Goal: Task Accomplishment & Management: Manage account settings

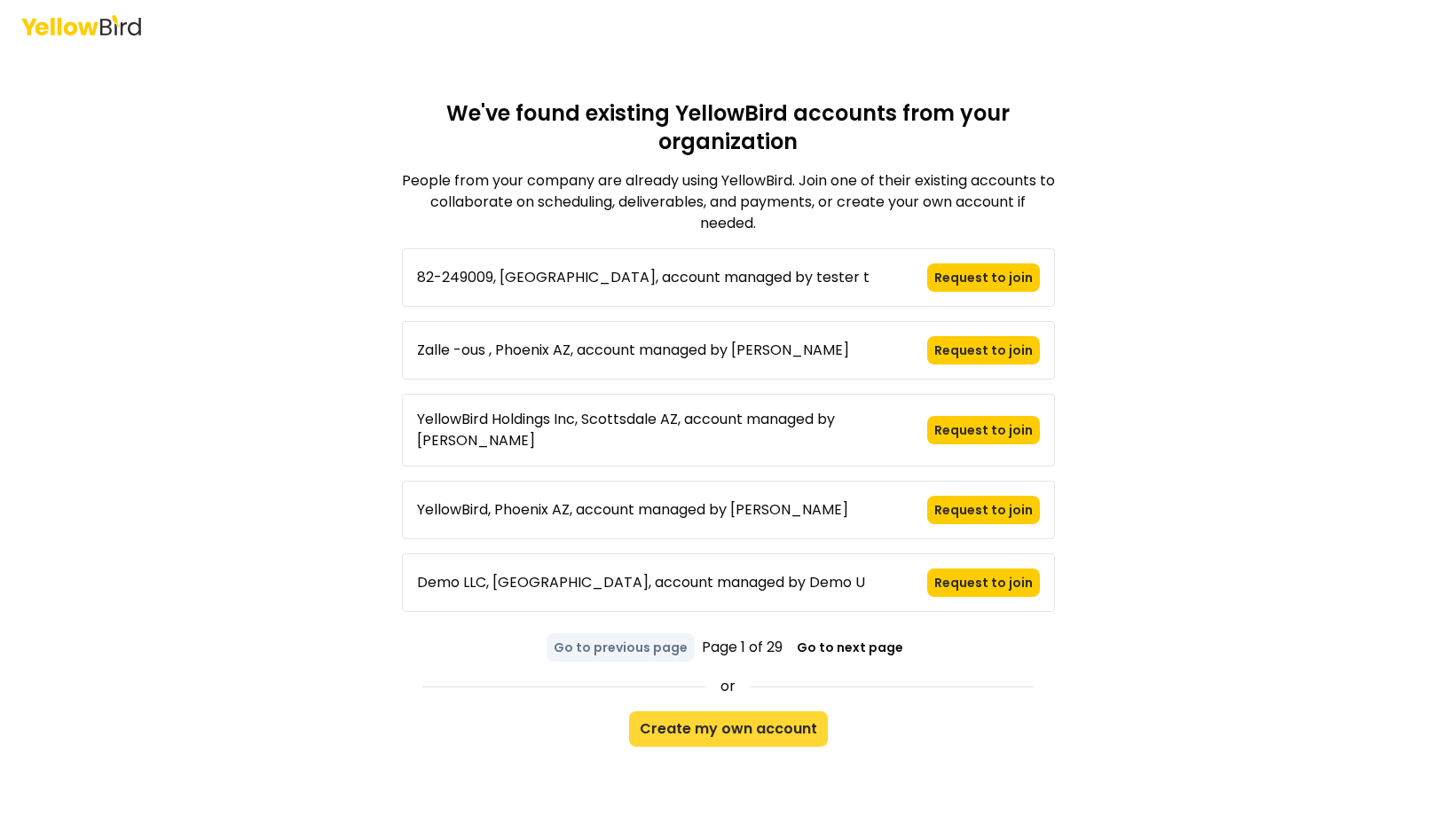
click at [768, 712] on button "Create my own account" at bounding box center [729, 730] width 199 height 36
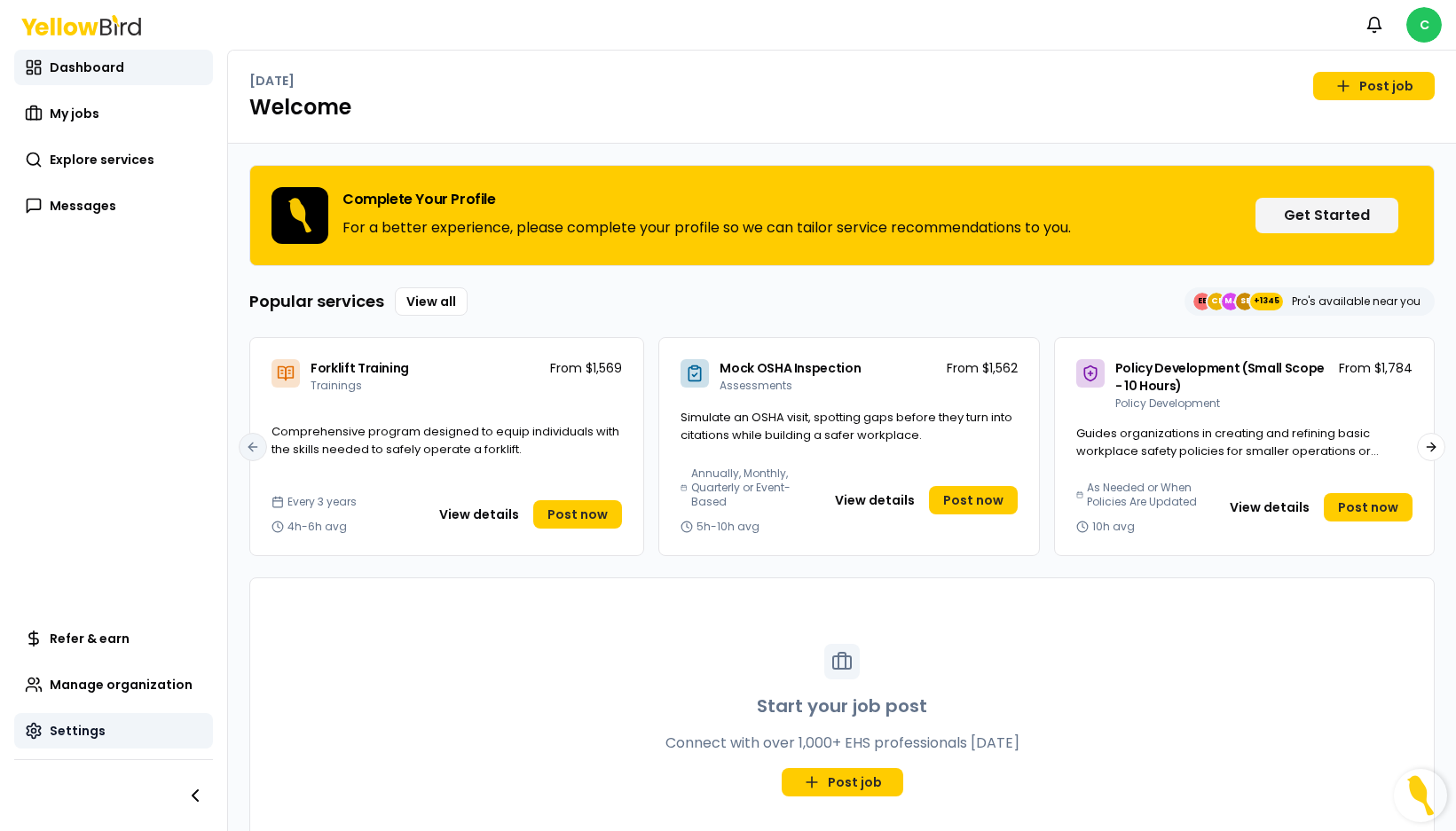
click at [109, 745] on link "Settings" at bounding box center [114, 731] width 199 height 36
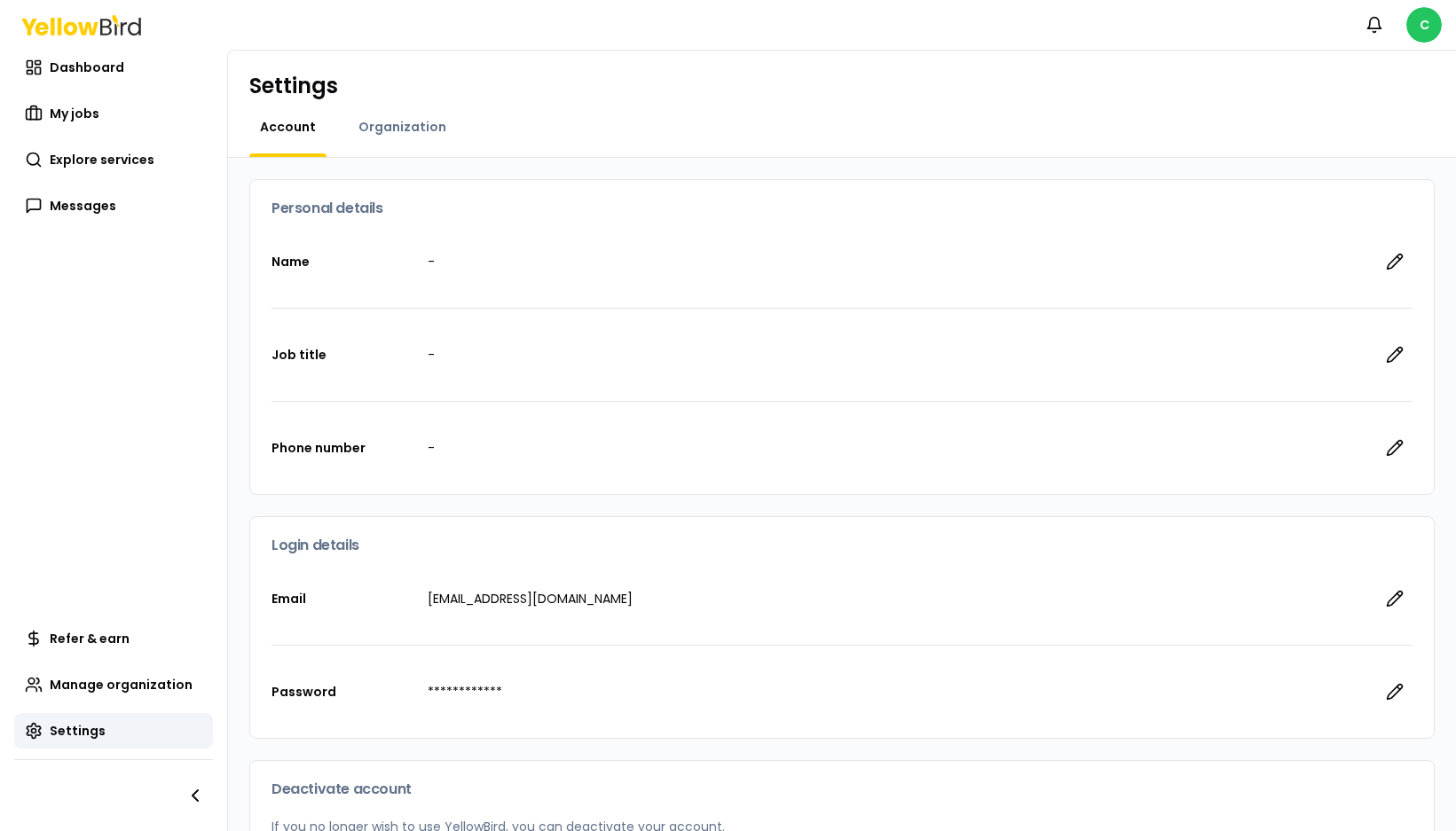
click at [364, 151] on div "Organization" at bounding box center [402, 138] width 109 height 39
click at [376, 130] on span "Organization" at bounding box center [402, 127] width 88 height 18
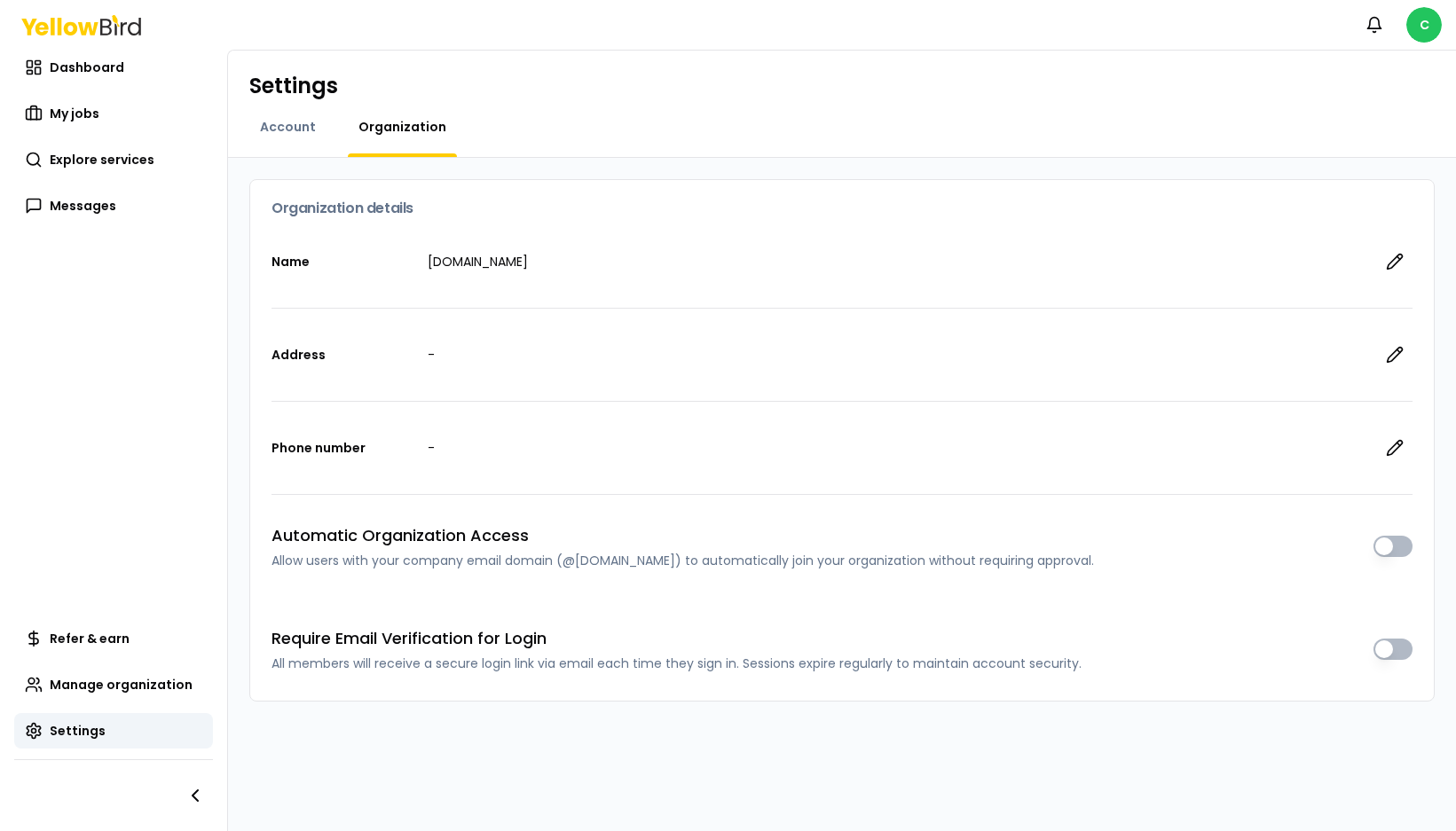
drag, startPoint x: 567, startPoint y: 262, endPoint x: 410, endPoint y: 264, distance: 157.0
click at [410, 264] on div "Name [DOMAIN_NAME]" at bounding box center [842, 262] width 1141 height 92
